Goal: Task Accomplishment & Management: Use online tool/utility

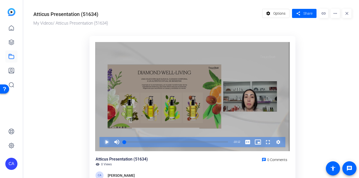
click at [102, 140] on span "Video Player" at bounding box center [102, 142] width 0 height 10
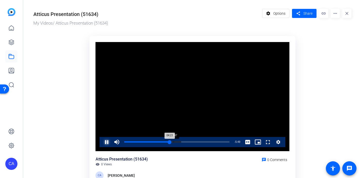
click at [173, 141] on div "Loaded : 54.04% 04:47 04:23" at bounding box center [176, 141] width 105 height 1
click at [178, 142] on div "Loaded : 54.04% 05:12 04:47" at bounding box center [177, 142] width 110 height 10
click at [186, 141] on div "Loaded : 58.74% 05:59 05:14" at bounding box center [177, 142] width 110 height 10
click at [193, 141] on div "Loaded : 63.70% 06:40 05:58" at bounding box center [176, 141] width 105 height 1
click at [202, 143] on div "Loaded : 70.22% 07:33 06:41" at bounding box center [177, 142] width 110 height 10
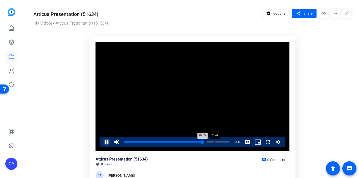
click at [214, 142] on div "Loaded : 78.32% 08:44 07:35" at bounding box center [176, 141] width 105 height 1
click at [224, 142] on div "Loaded : 93.20% 09:40 08:44" at bounding box center [177, 142] width 110 height 10
click at [102, 144] on span "Video Player" at bounding box center [102, 142] width 0 height 10
click at [278, 14] on span "Options" at bounding box center [279, 14] width 12 height 10
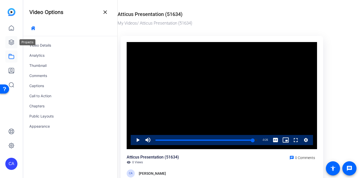
click at [13, 43] on icon at bounding box center [11, 42] width 6 height 6
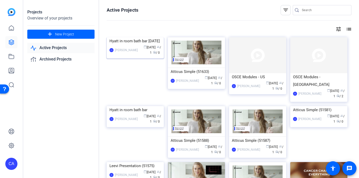
click at [140, 37] on img at bounding box center [135, 37] width 57 height 0
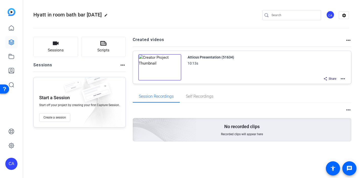
click at [342, 77] on mat-icon "more_horiz" at bounding box center [343, 79] width 6 height 6
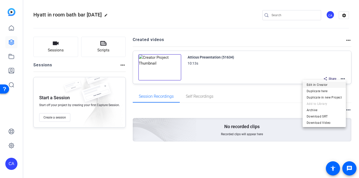
click at [325, 85] on span "Edit in Creator" at bounding box center [324, 85] width 35 height 6
